Goal: Task Accomplishment & Management: Use online tool/utility

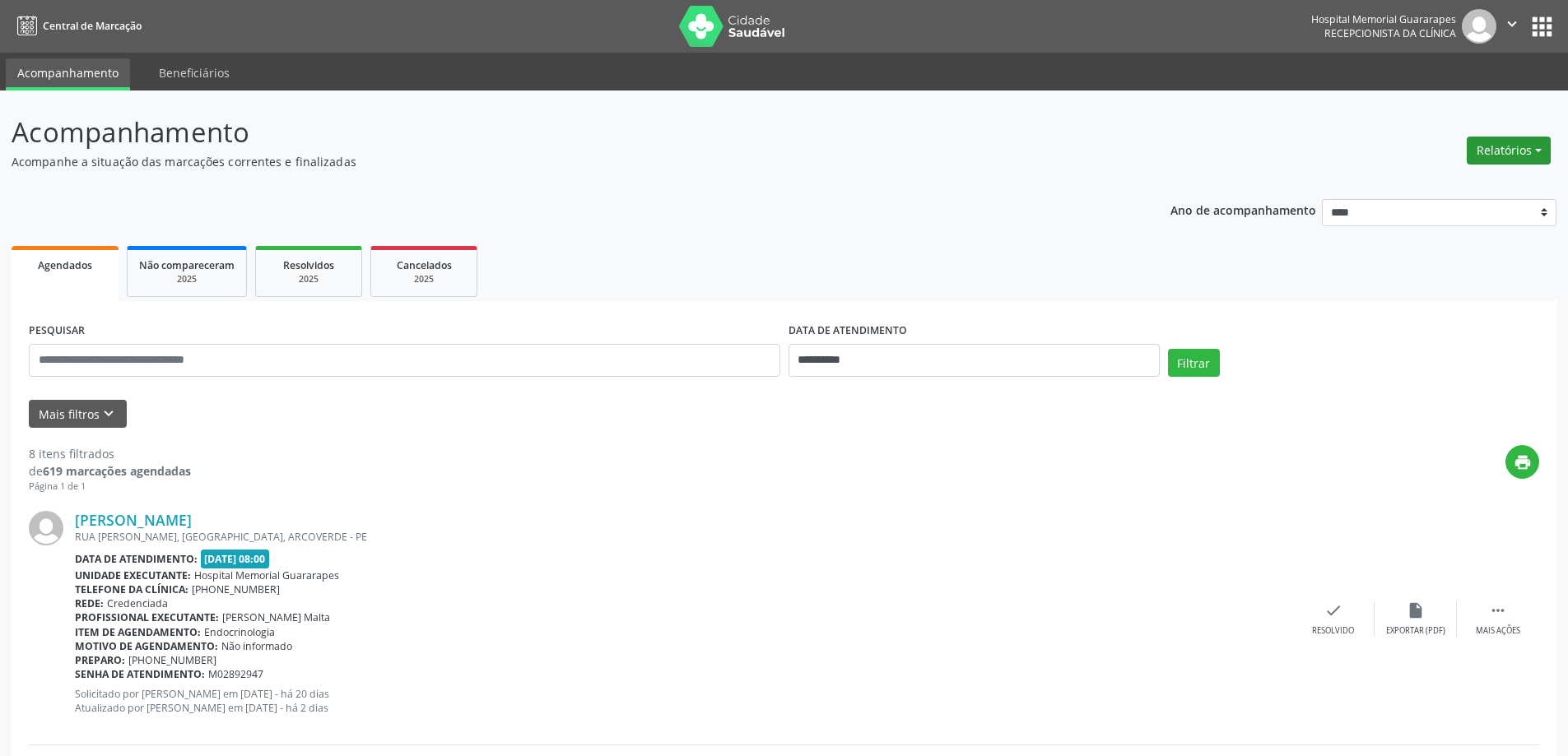
click at [1524, 160] on button "Relatórios" at bounding box center [1509, 150] width 84 height 28
click at [1429, 184] on link "Agendamentos" at bounding box center [1463, 185] width 177 height 23
select select "*"
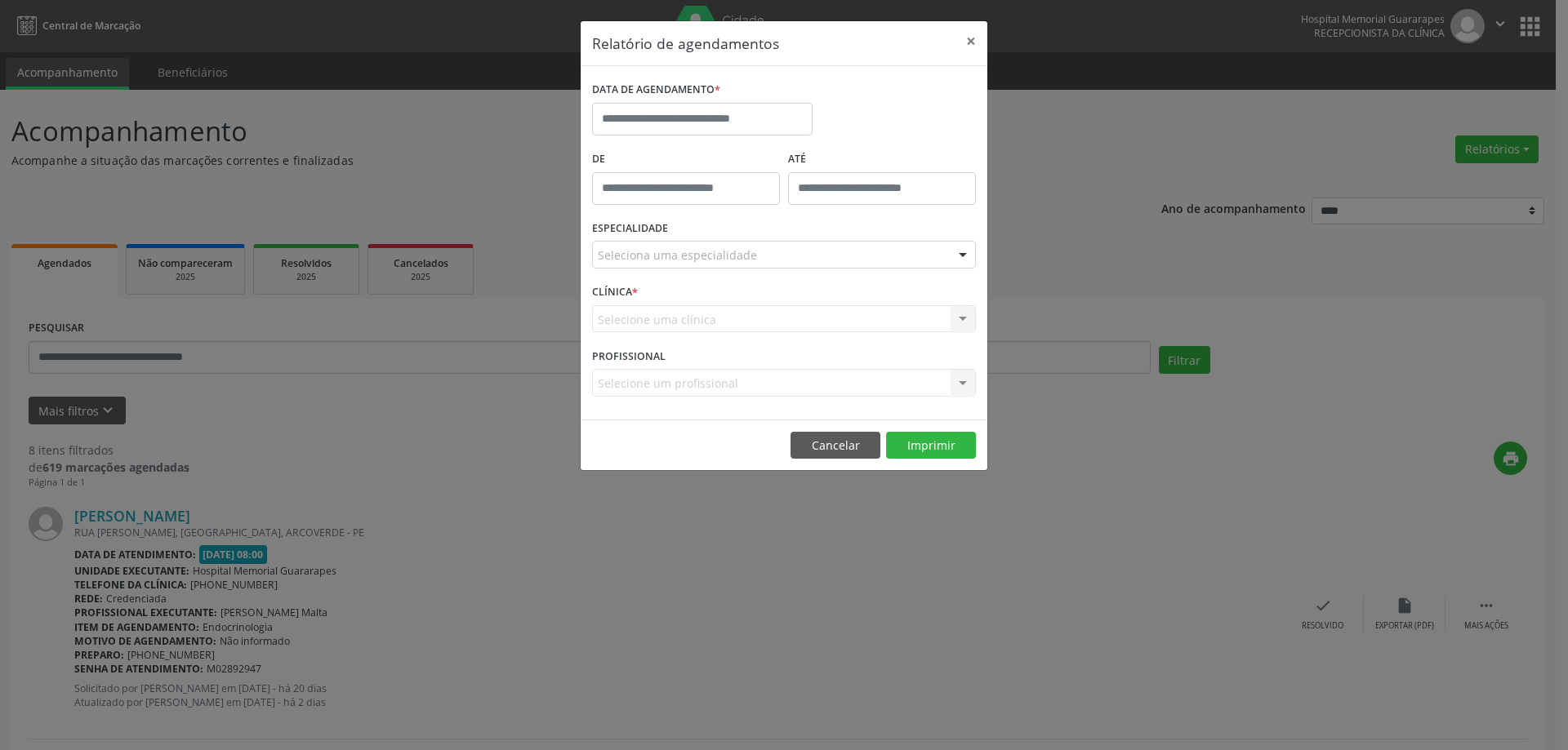
click at [714, 101] on label "DATA DE AGENDAMENTO *" at bounding box center [655, 91] width 128 height 25
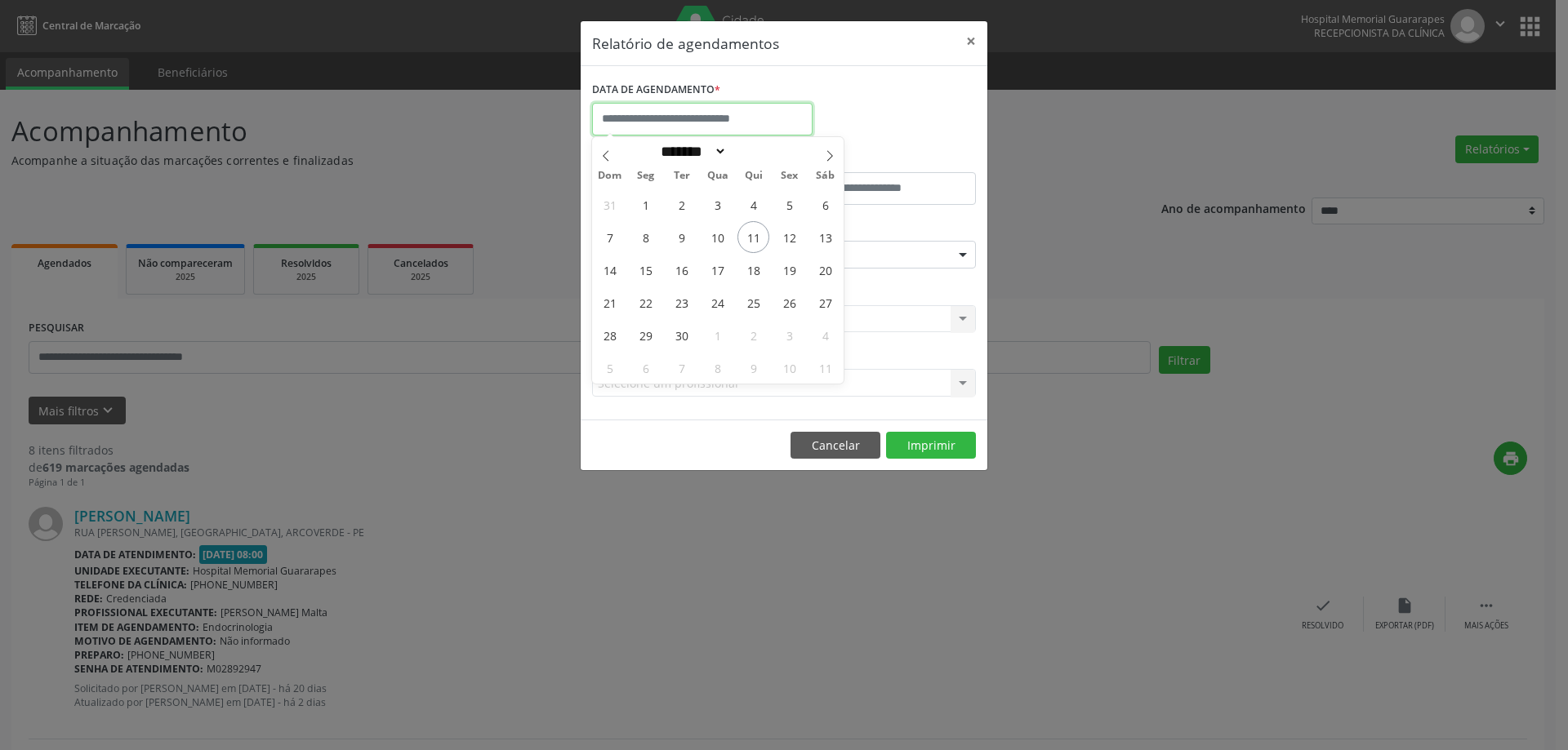
click at [713, 119] on input "text" at bounding box center [702, 119] width 220 height 33
click at [686, 273] on span "16" at bounding box center [682, 270] width 32 height 32
type input "**********"
click at [686, 273] on span "16" at bounding box center [682, 270] width 32 height 32
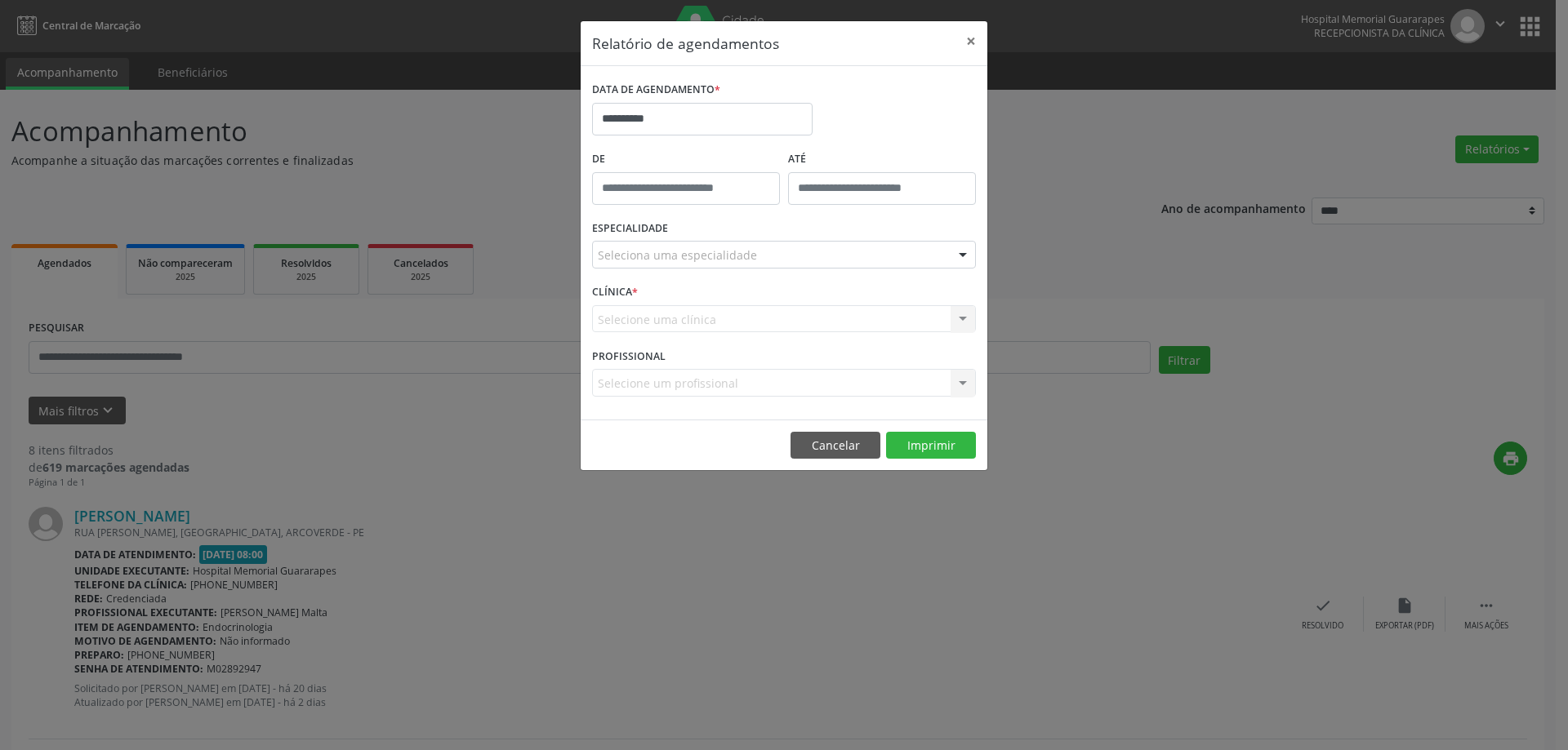
click at [686, 273] on div "ESPECIALIDADE Seleciona uma especialidade Todas as especialidades Alergologia A…" at bounding box center [783, 248] width 392 height 63
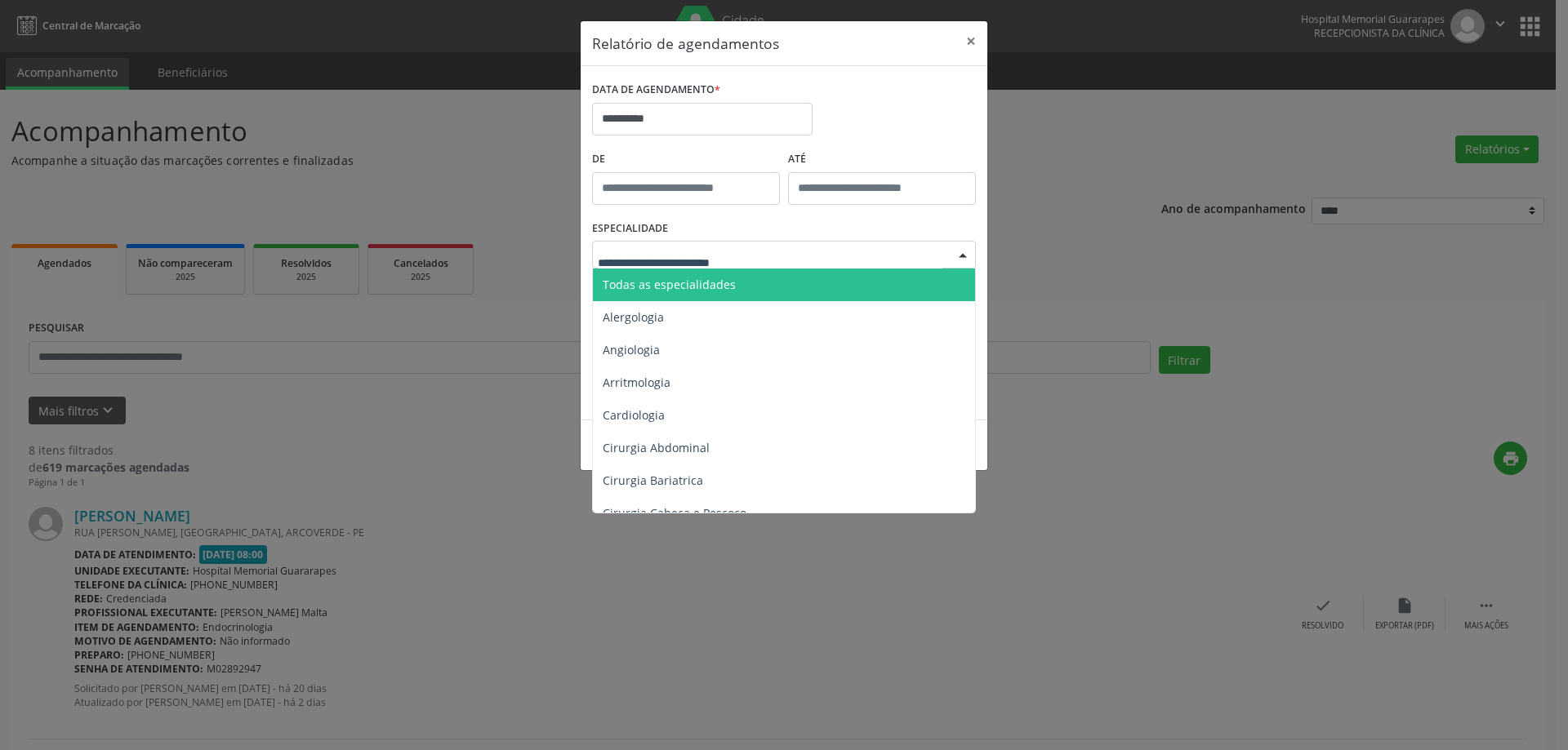
click at [720, 270] on span "Todas as especialidades" at bounding box center [785, 284] width 384 height 33
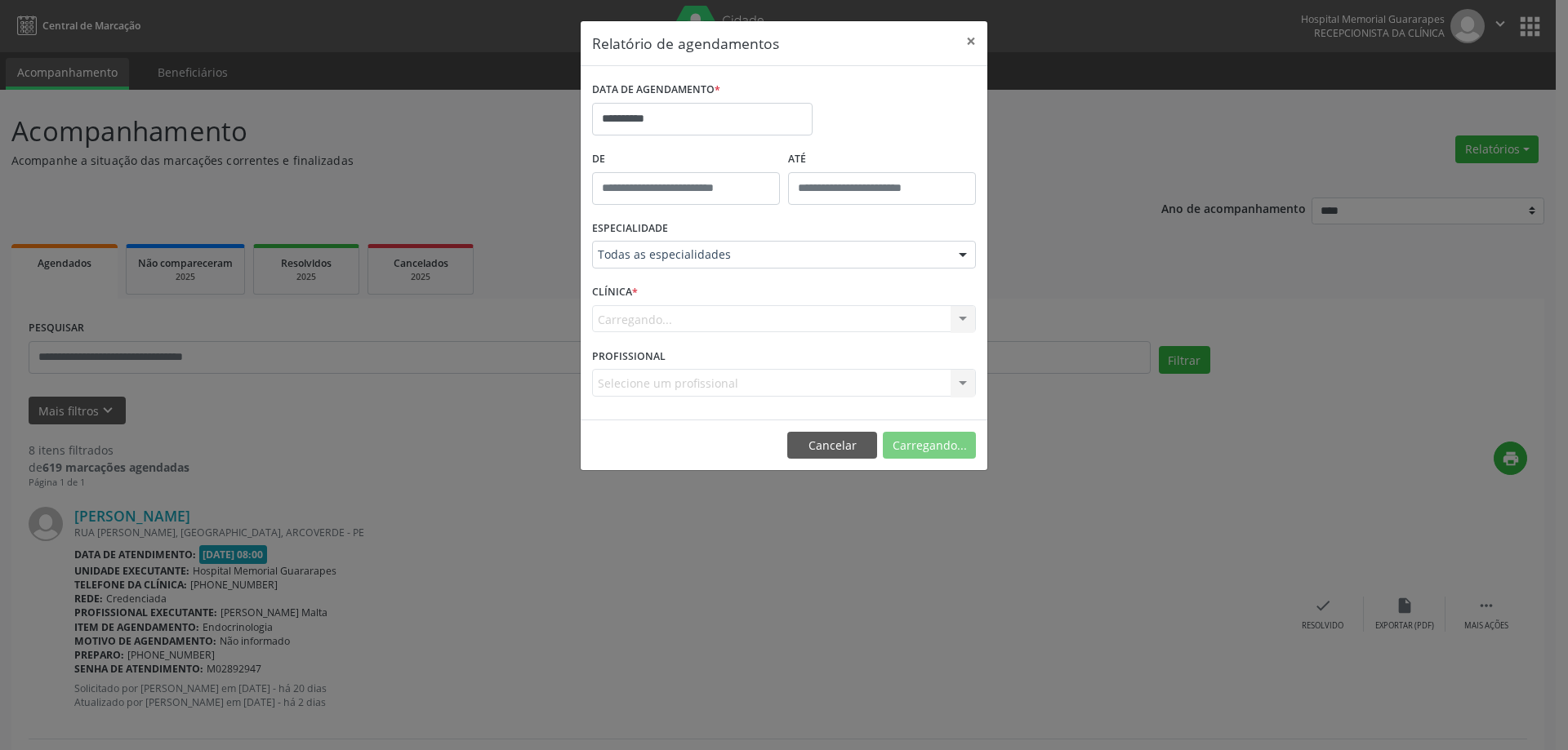
click at [720, 270] on div "ESPECIALIDADE Todas as especialidades Todas as especialidades Alergologia Angio…" at bounding box center [783, 248] width 392 height 63
click at [969, 446] on button "Imprimir" at bounding box center [931, 445] width 90 height 28
